Goal: Information Seeking & Learning: Learn about a topic

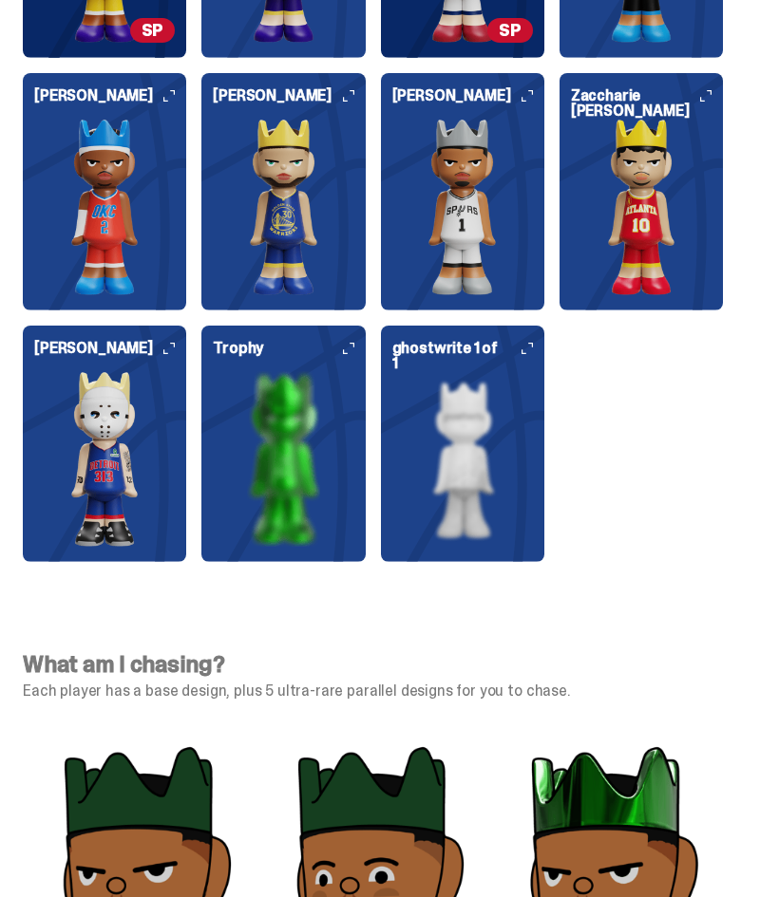
scroll to position [5996, 0]
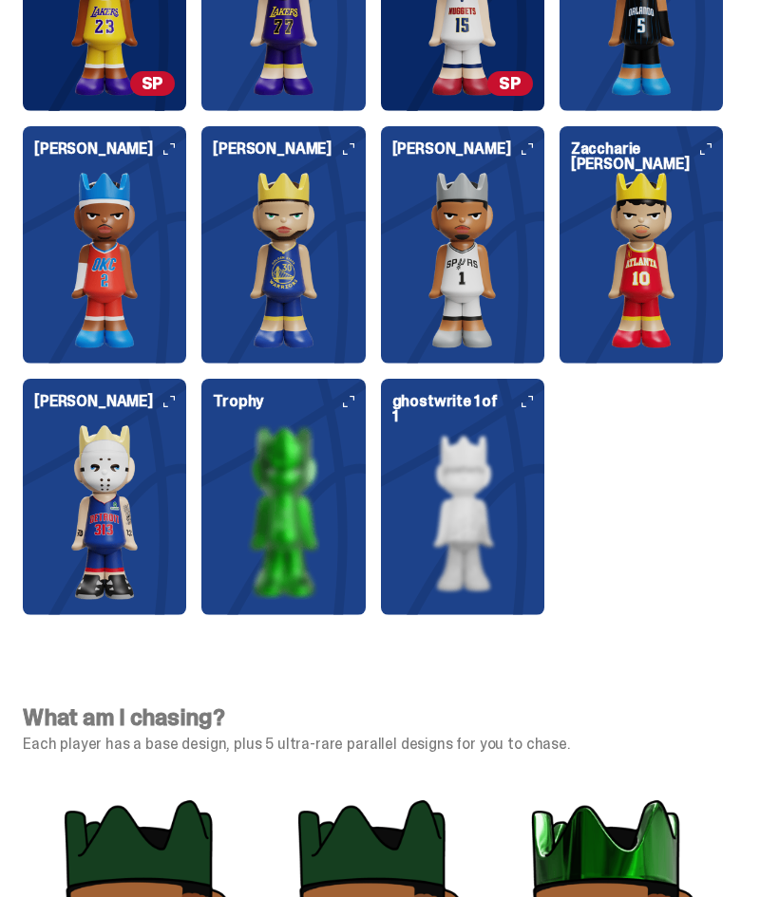
click at [98, 525] on img at bounding box center [104, 513] width 141 height 176
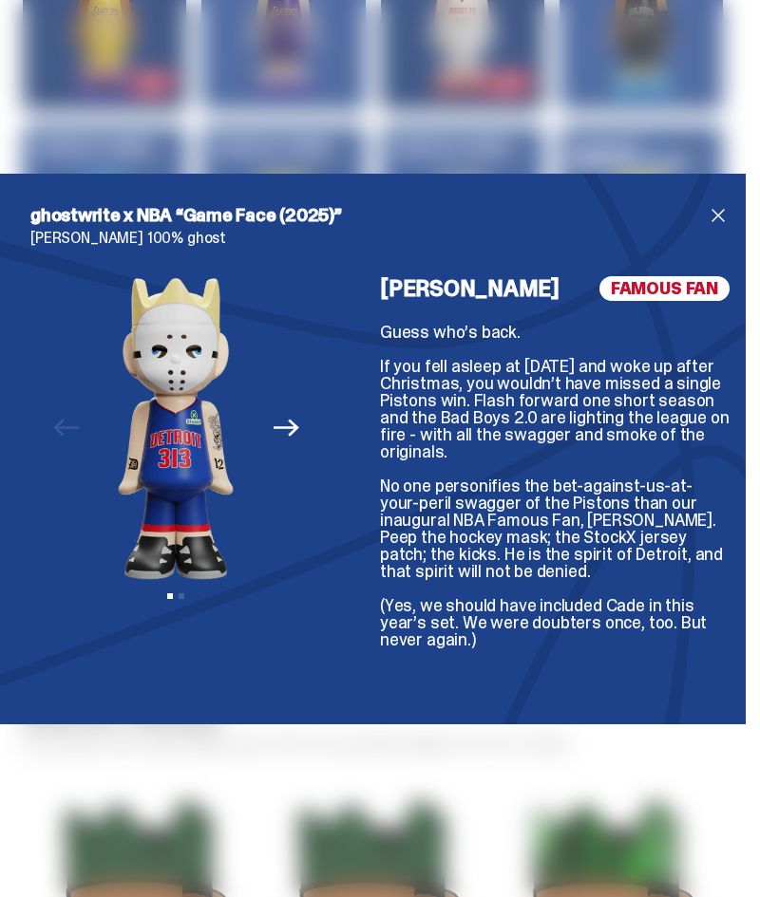
click at [664, 131] on div "ghostwrite x NBA “Game Face (2025)” [PERSON_NAME] 100% ghost Previous Next View…" at bounding box center [380, 448] width 760 height 897
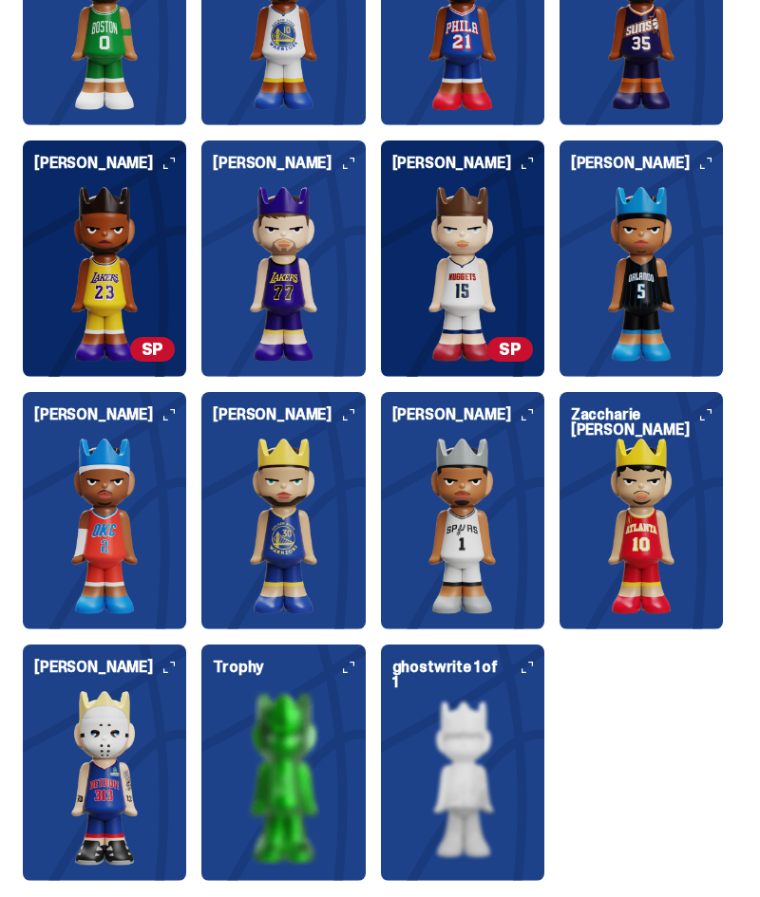
scroll to position [5728, 0]
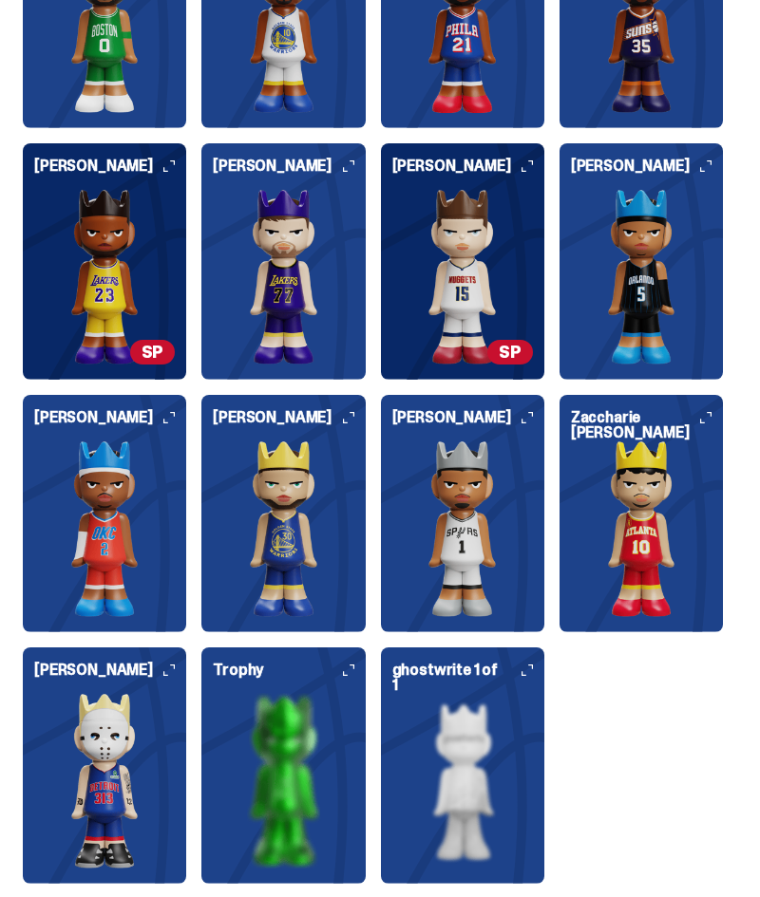
click at [316, 548] on img at bounding box center [283, 529] width 141 height 176
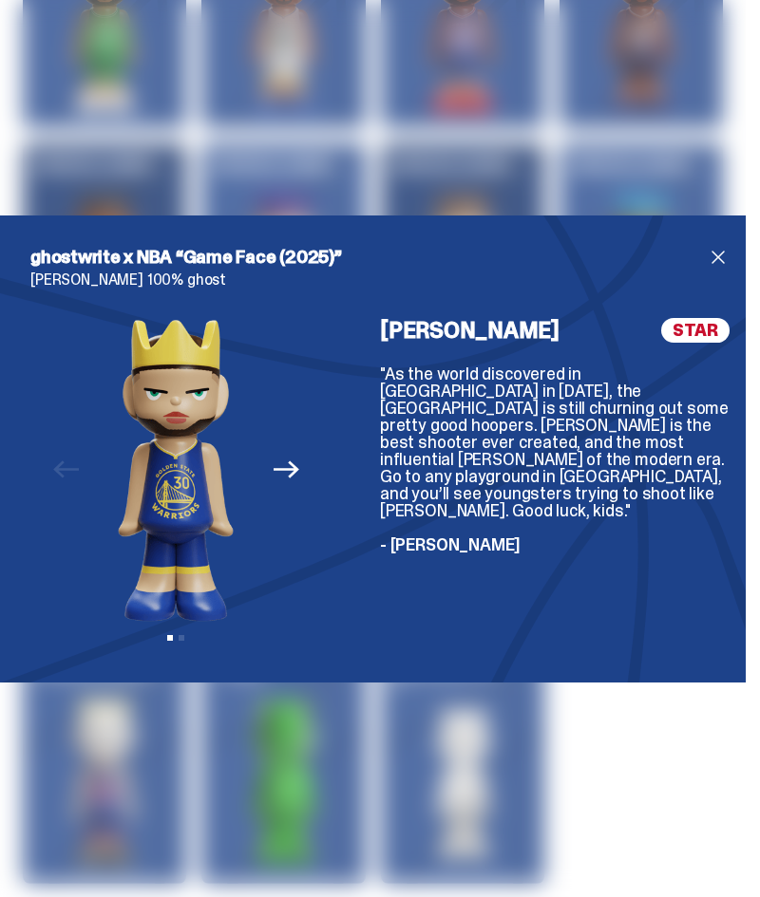
click at [746, 242] on div "ghostwrite x NBA “Game Face (2025)” [PERSON_NAME] 100% ghost Previous Next View…" at bounding box center [380, 449] width 760 height 467
click at [707, 261] on span "close" at bounding box center [718, 257] width 23 height 23
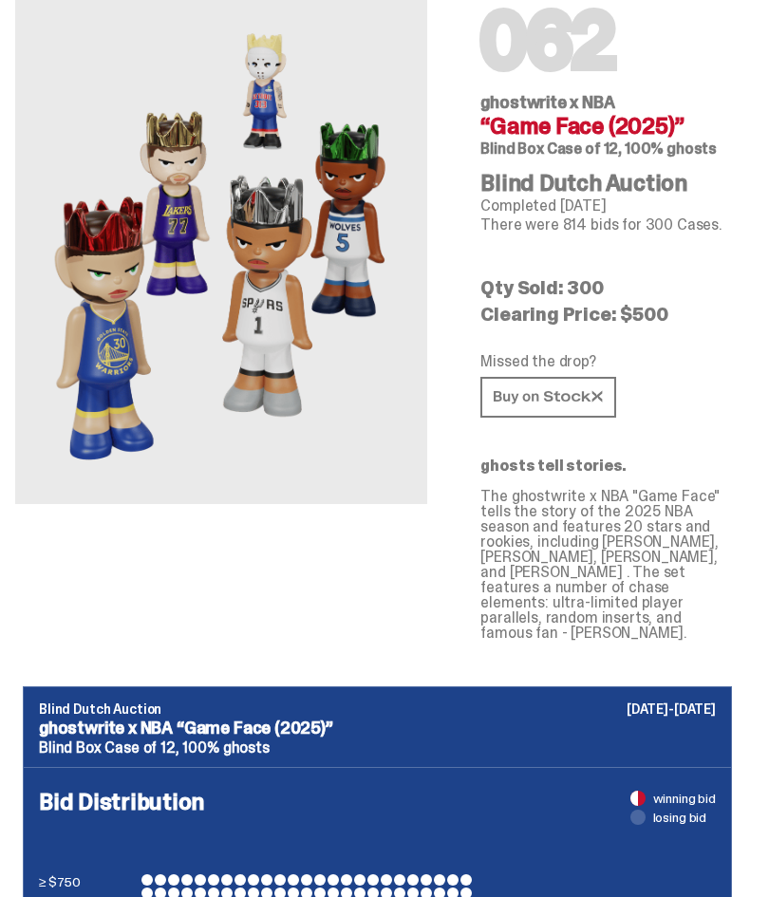
scroll to position [0, 0]
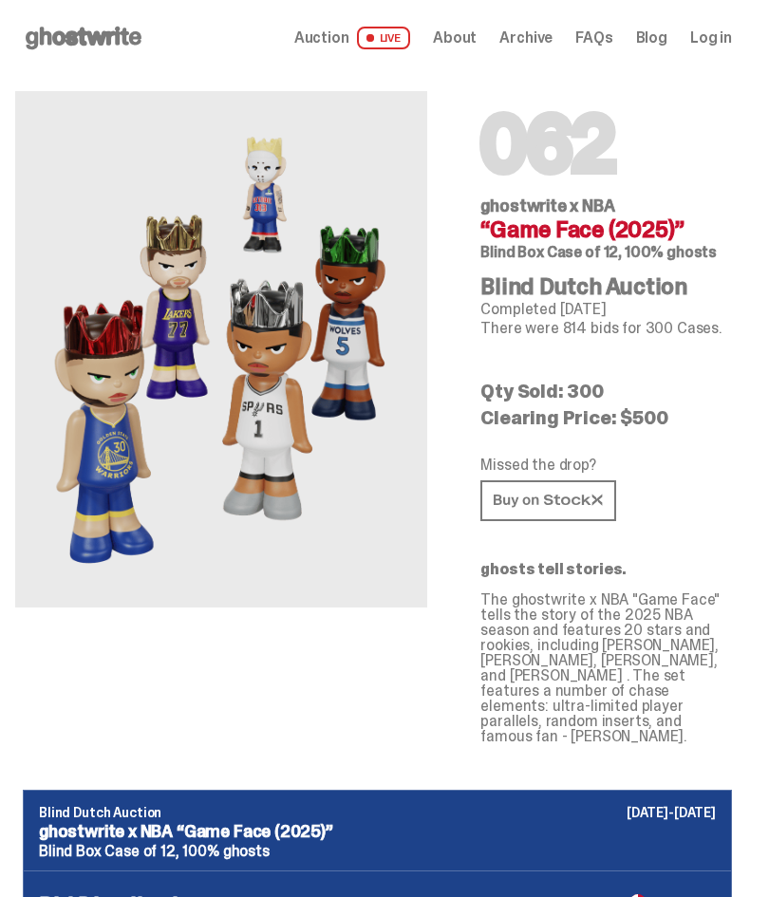
click at [477, 34] on span "About" at bounding box center [455, 37] width 44 height 15
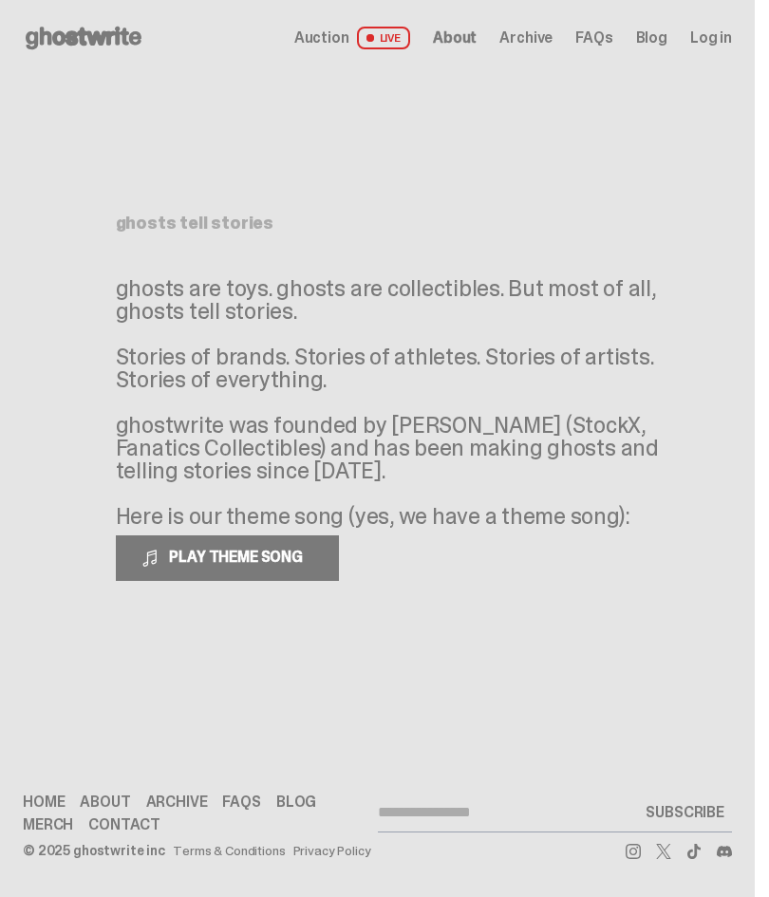
scroll to position [5, 0]
click at [237, 797] on link "FAQs" at bounding box center [241, 802] width 38 height 15
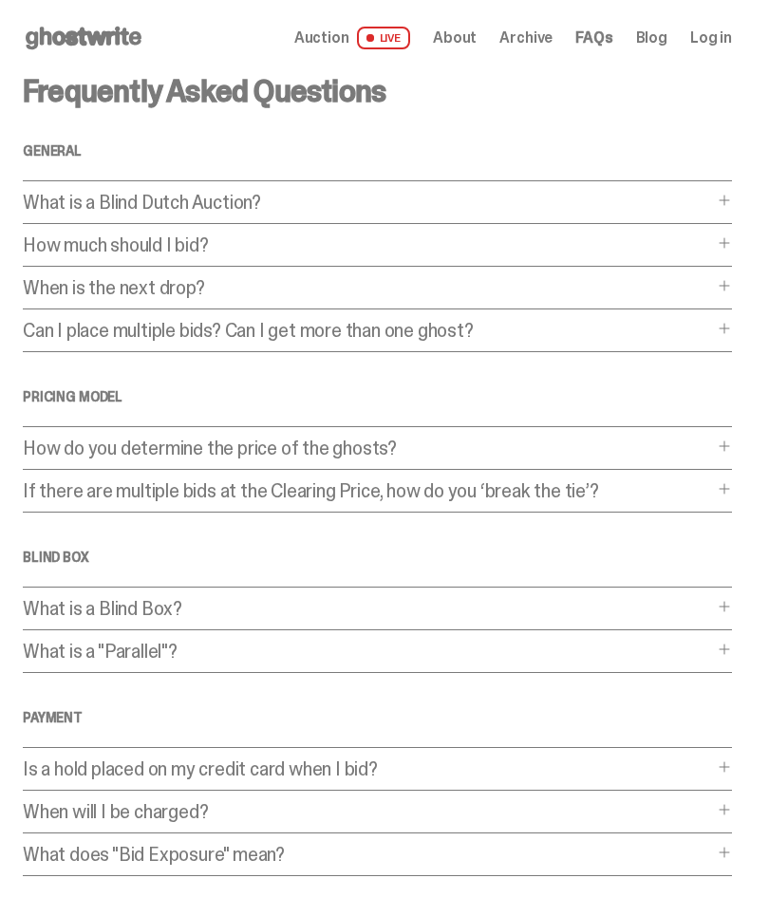
click at [732, 441] on span at bounding box center [724, 446] width 15 height 15
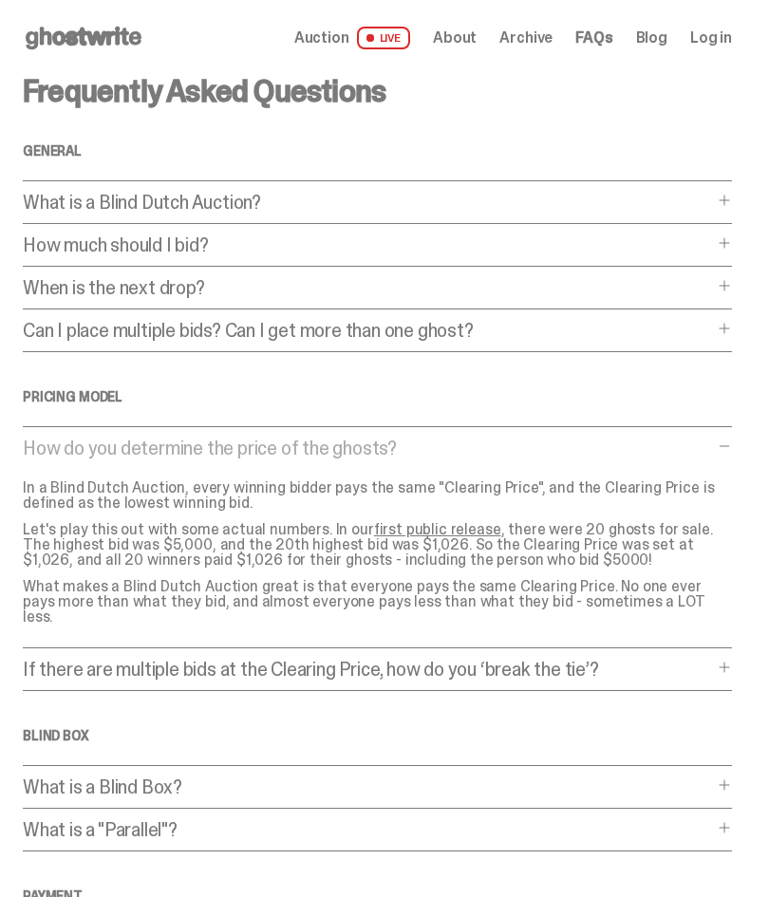
click at [732, 444] on span at bounding box center [724, 446] width 15 height 15
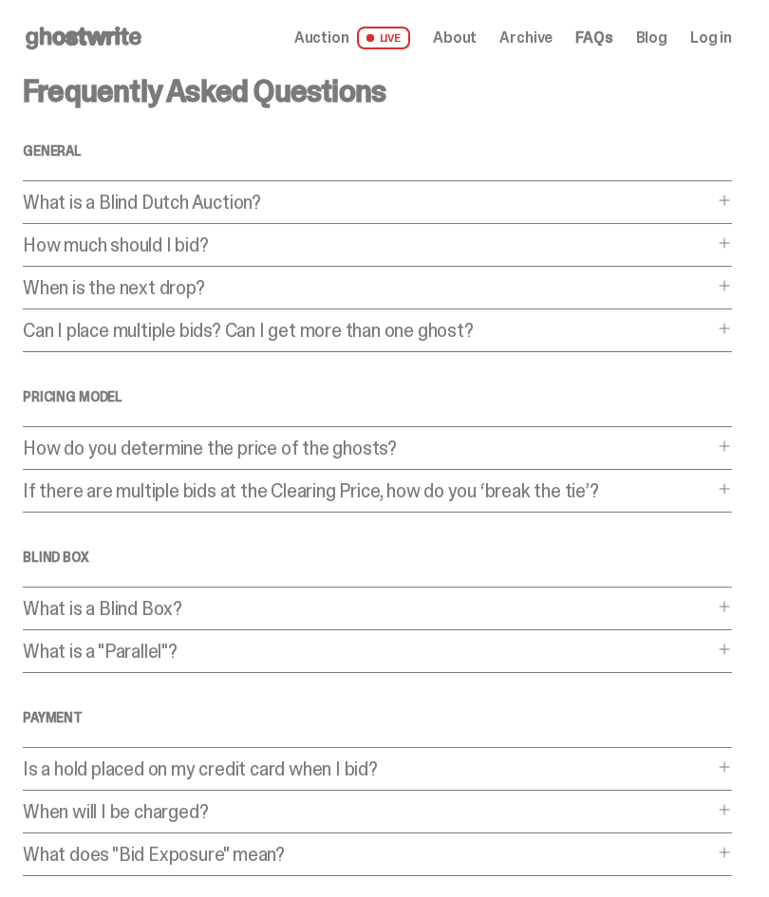
click at [542, 32] on span "Archive" at bounding box center [526, 37] width 53 height 15
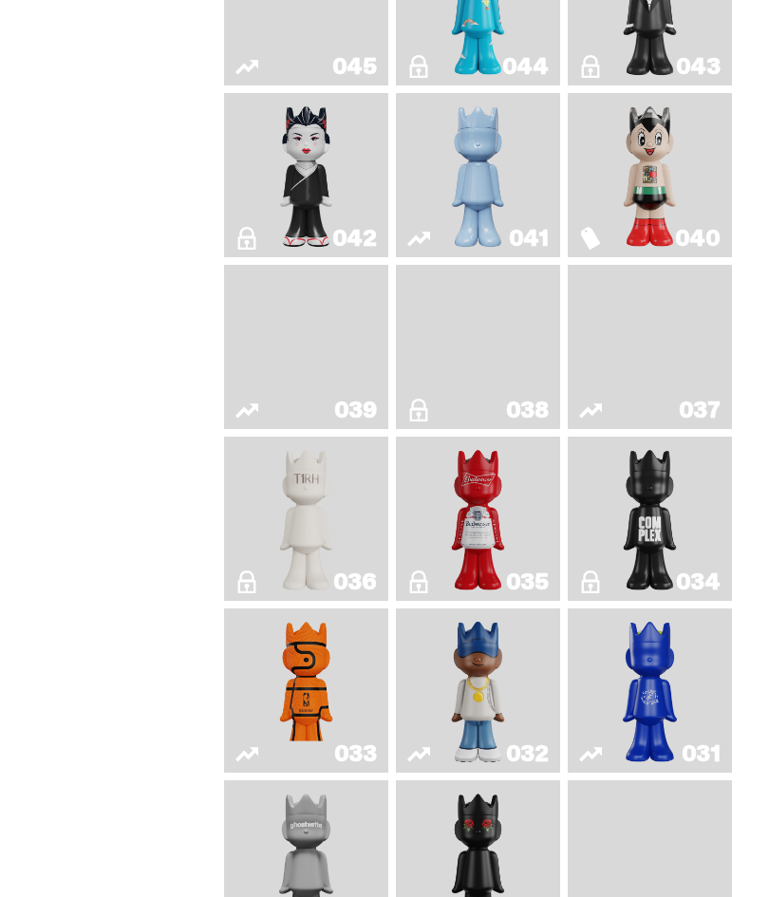
scroll to position [1325, 0]
